Goal: Share content

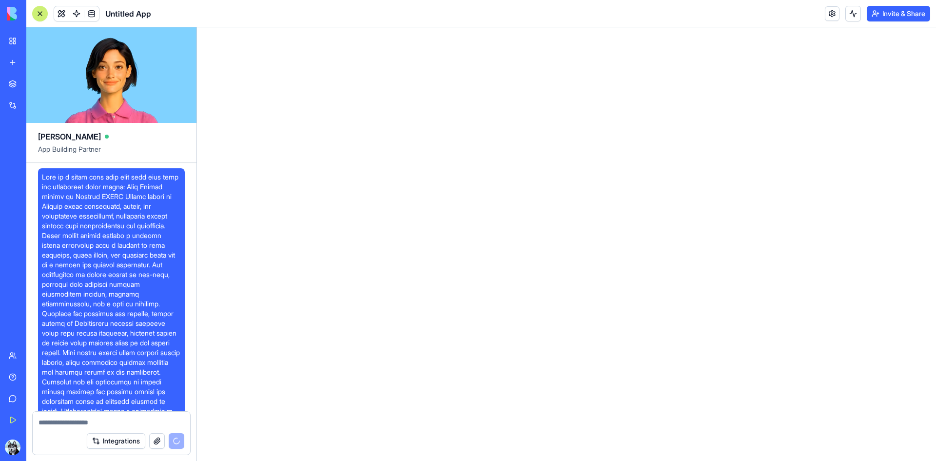
scroll to position [2254, 0]
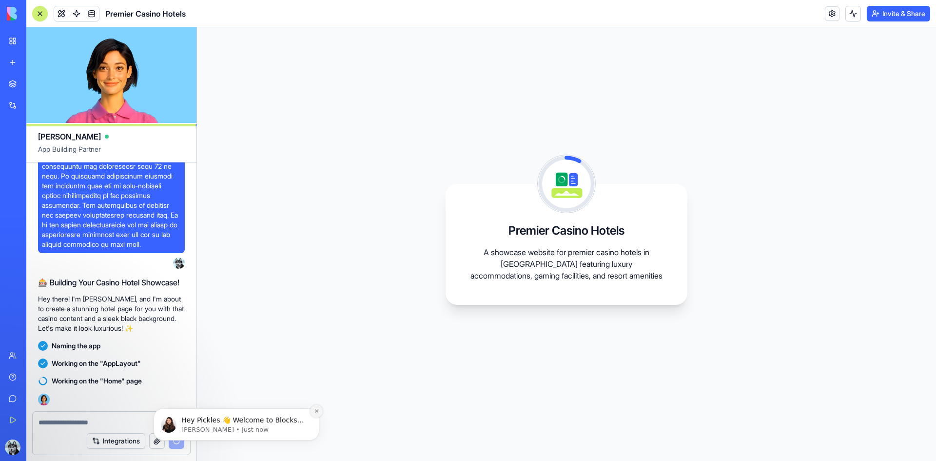
click at [316, 412] on icon "Dismiss notification" at bounding box center [316, 410] width 5 height 5
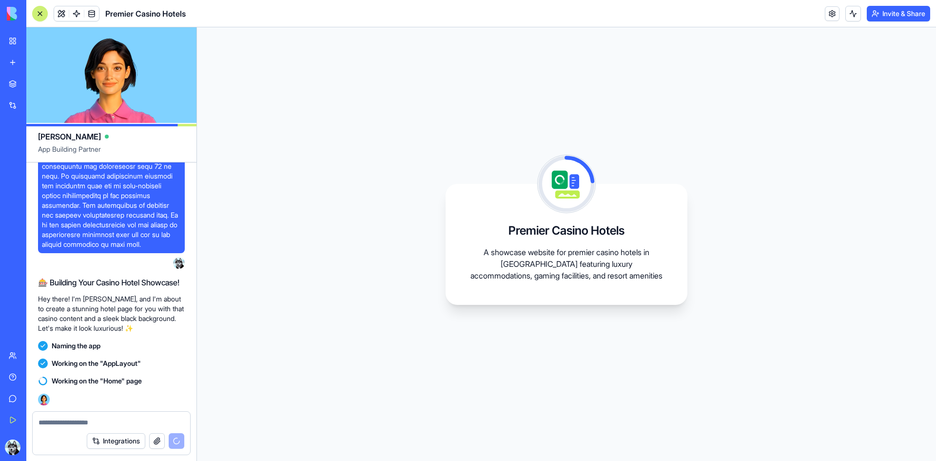
click at [120, 419] on textarea at bounding box center [112, 422] width 146 height 10
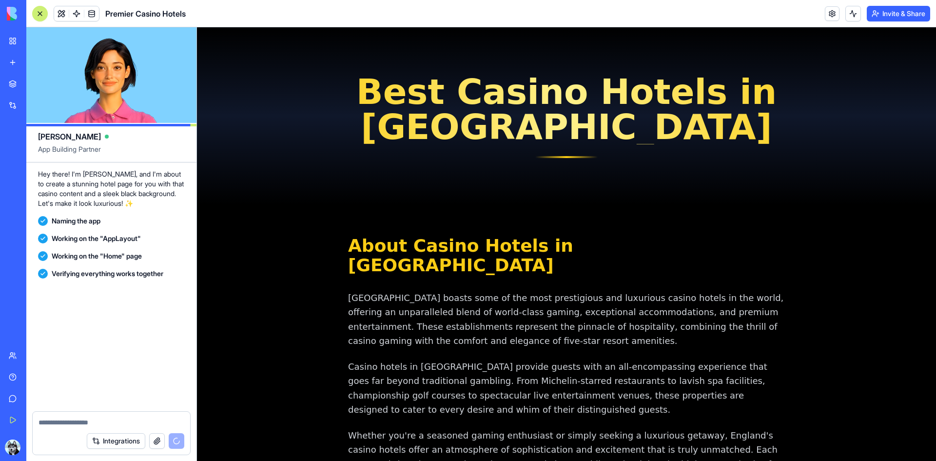
scroll to position [2527, 0]
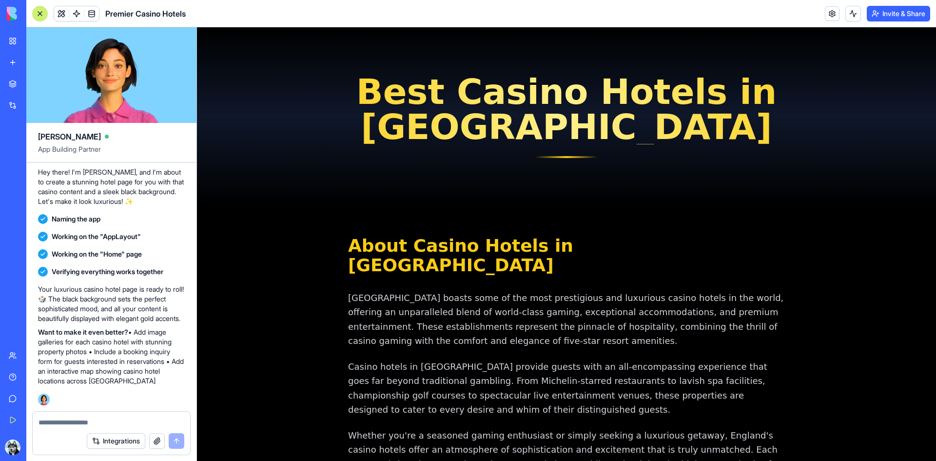
click at [888, 15] on button "Invite & Share" at bounding box center [898, 14] width 63 height 16
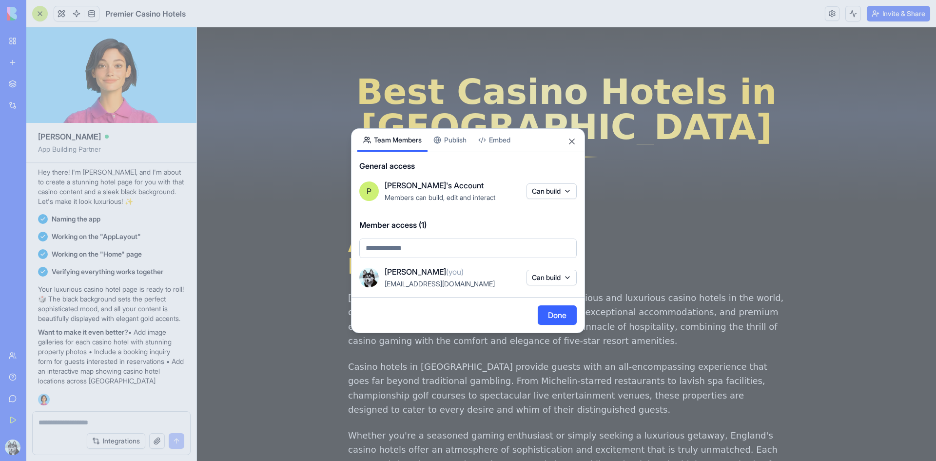
click at [459, 145] on div "Share App Team Members Publish Embed General access [PERSON_NAME]'s Account Mem…" at bounding box center [468, 230] width 234 height 205
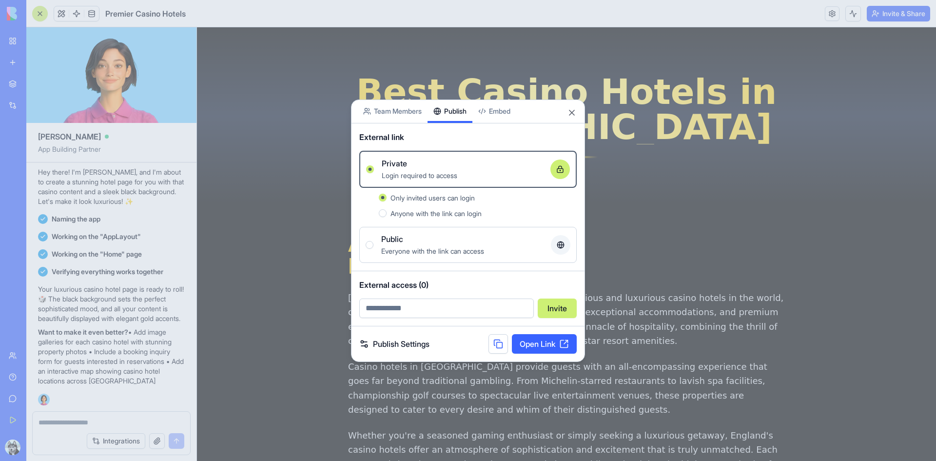
click at [373, 250] on div "Public Everyone with the link can access" at bounding box center [468, 244] width 205 height 23
click at [373, 249] on button "Public Everyone with the link can access" at bounding box center [370, 245] width 8 height 8
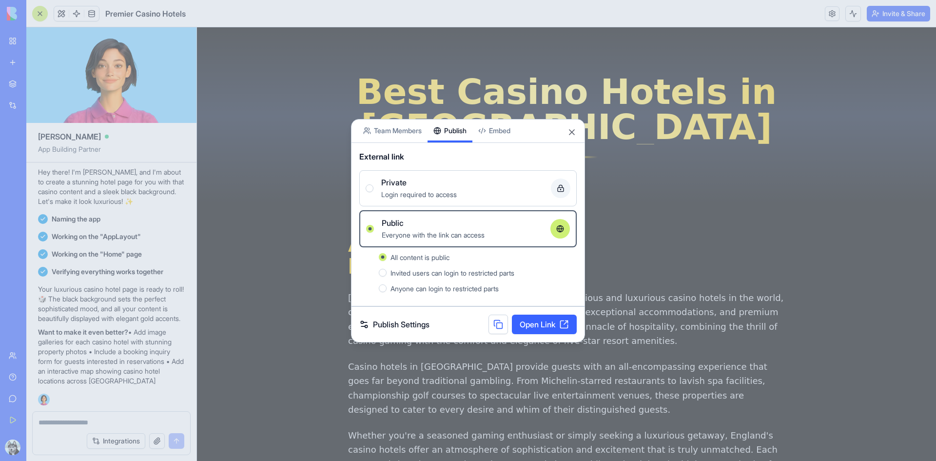
click at [546, 327] on link "Open Link" at bounding box center [544, 325] width 65 height 20
